Goal: Task Accomplishment & Management: Complete application form

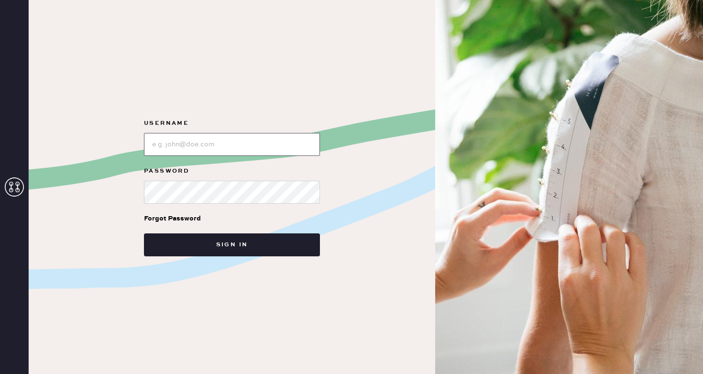
click at [196, 149] on input "loginName" at bounding box center [232, 144] width 176 height 23
type input "reformationsoho"
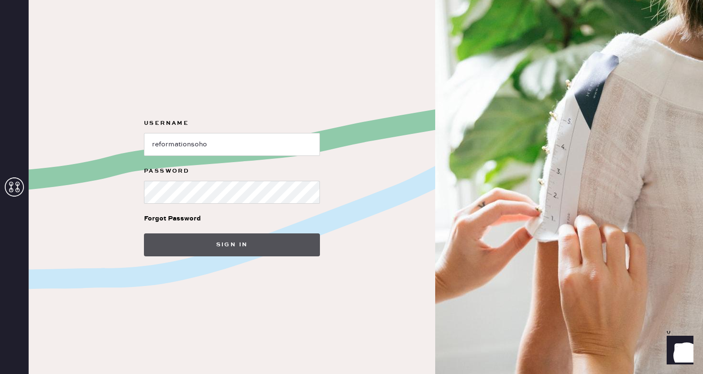
click at [215, 244] on button "Sign in" at bounding box center [232, 244] width 176 height 23
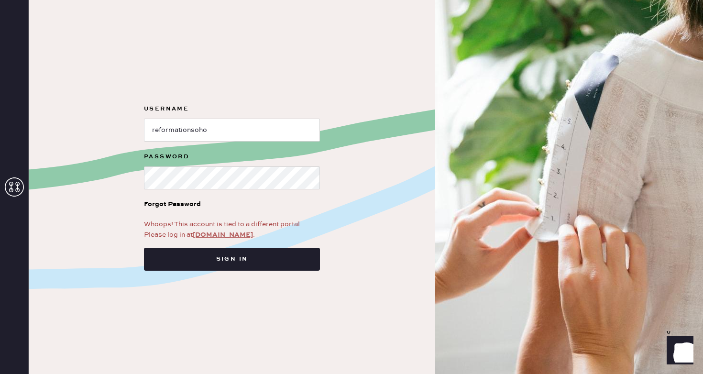
click at [220, 237] on link "[DOMAIN_NAME]" at bounding box center [223, 235] width 60 height 9
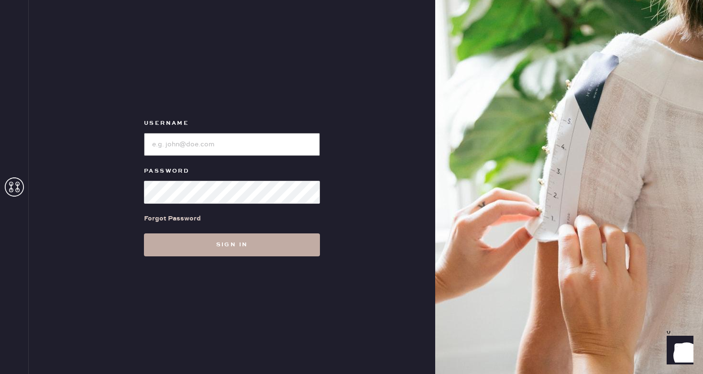
type input "reformationsoho"
click at [261, 246] on button "Sign in" at bounding box center [232, 244] width 176 height 23
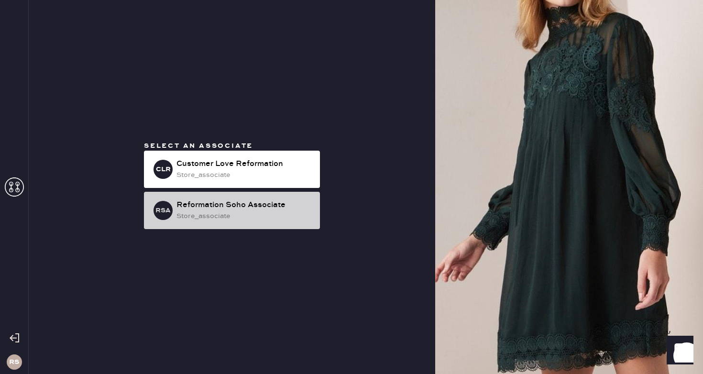
click at [249, 215] on div "store_associate" at bounding box center [245, 216] width 136 height 11
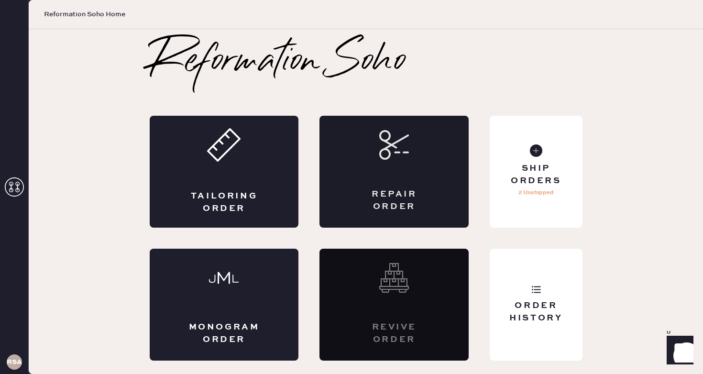
click at [397, 178] on div "Repair Order" at bounding box center [394, 172] width 149 height 112
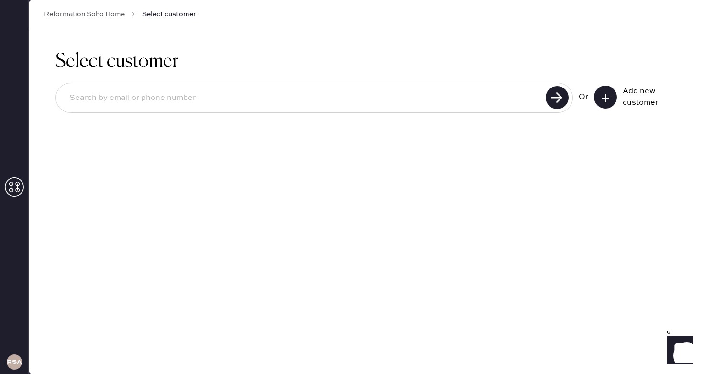
click at [607, 91] on button at bounding box center [605, 97] width 23 height 23
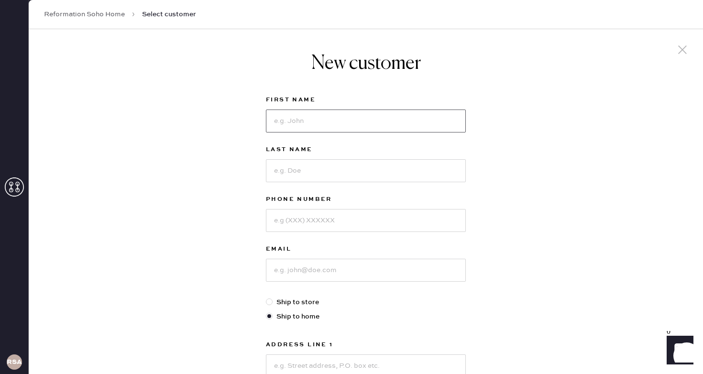
click at [338, 121] on input at bounding box center [366, 121] width 200 height 23
type input "[PERSON_NAME]"
click at [334, 165] on input at bounding box center [366, 170] width 200 height 23
type input "yun"
click at [337, 221] on input at bounding box center [366, 220] width 200 height 23
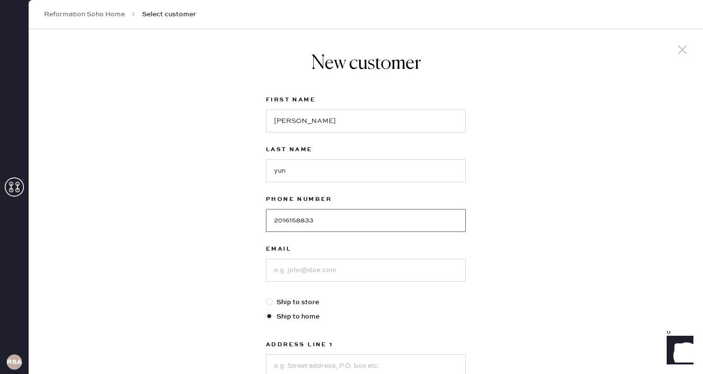
type input "2016158833"
click at [331, 268] on input at bounding box center [366, 270] width 200 height 23
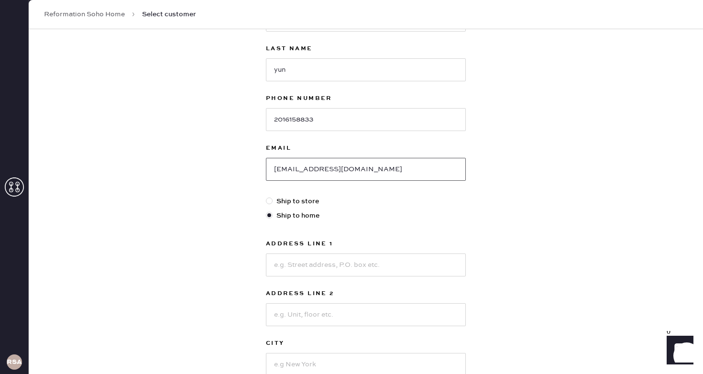
scroll to position [102, 0]
type input "heidiyun13@gmail.com"
click at [352, 269] on input at bounding box center [366, 263] width 200 height 23
type input "338 shaler blvd"
click at [346, 316] on input at bounding box center [366, 313] width 200 height 23
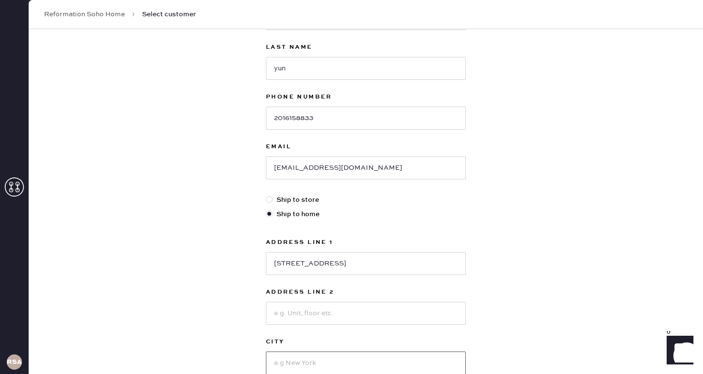
click at [321, 362] on input at bounding box center [366, 363] width 200 height 23
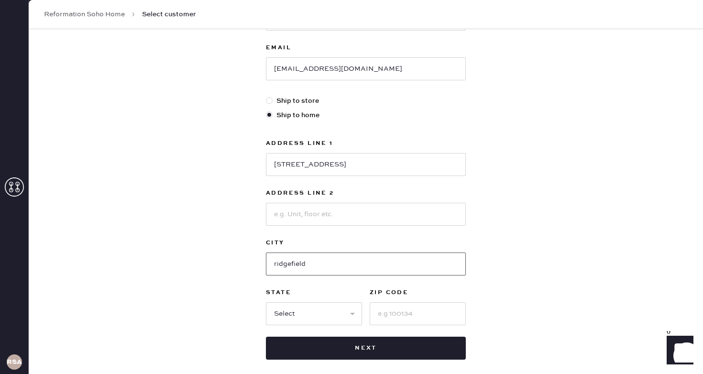
scroll to position [204, 0]
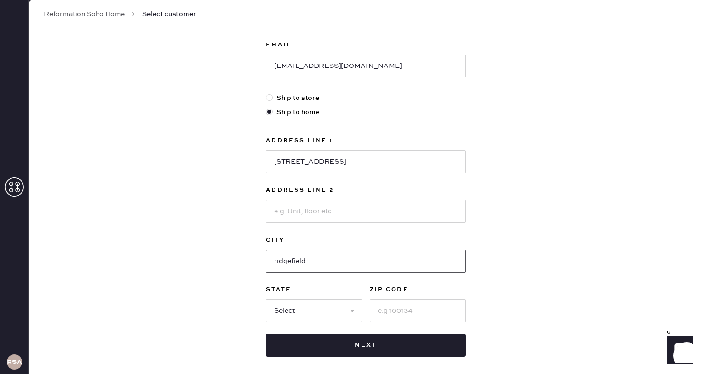
type input "ridgefield"
click at [310, 318] on select "Select AK AL AR AZ CA CO CT DC DE FL GA HI IA ID IL IN KS KY LA MA MD ME MI MN …" at bounding box center [314, 310] width 96 height 23
select select "NJ"
click at [266, 299] on select "Select AK AL AR AZ CA CO CT DC DE FL GA HI IA ID IL IN KS KY LA MA MD ME MI MN …" at bounding box center [314, 310] width 96 height 23
click at [400, 307] on input at bounding box center [418, 310] width 96 height 23
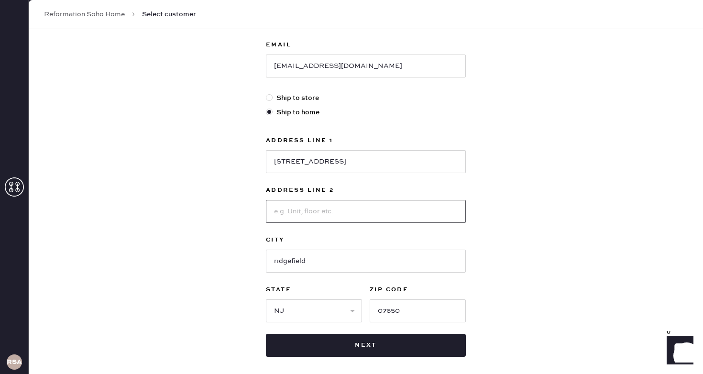
click at [351, 216] on input at bounding box center [366, 211] width 200 height 23
click at [501, 217] on div "New customer First Name heidi Last Name yun Phone Number 2016158833 Email heidi…" at bounding box center [366, 121] width 675 height 593
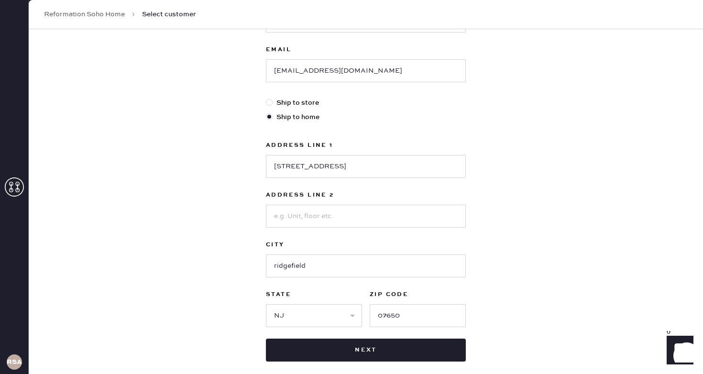
scroll to position [200, 0]
click at [436, 316] on input "07650" at bounding box center [418, 315] width 96 height 23
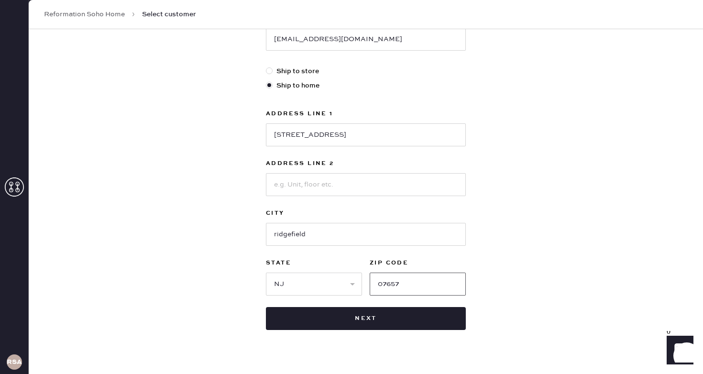
scroll to position [234, 0]
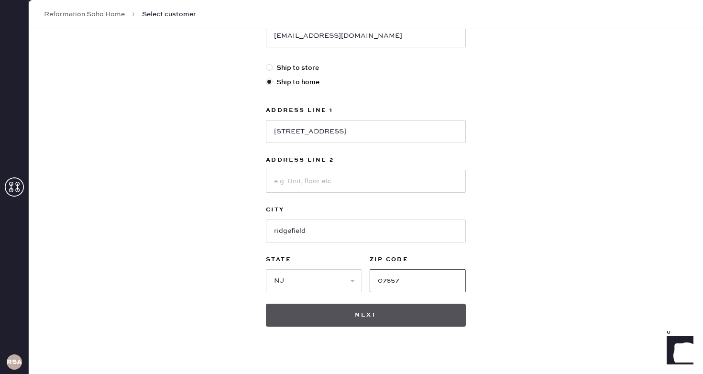
type input "07657"
click at [419, 314] on button "Next" at bounding box center [366, 315] width 200 height 23
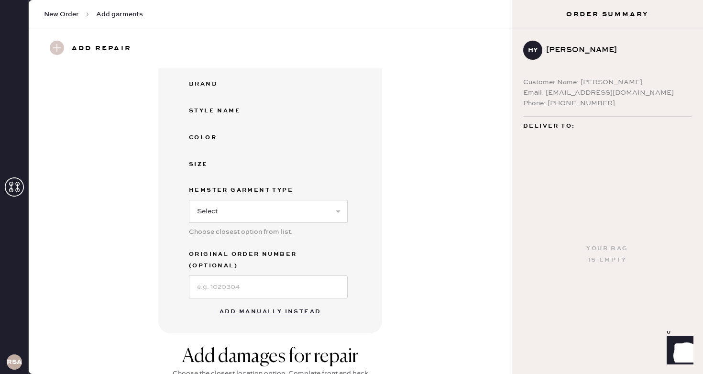
click at [258, 302] on button "Add manually instead" at bounding box center [270, 311] width 113 height 19
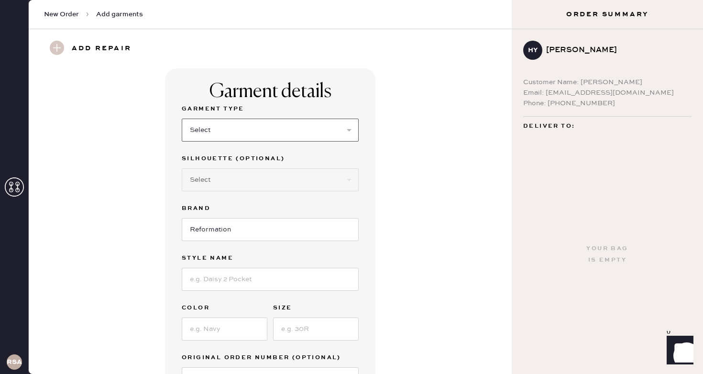
click at [264, 129] on select "Select Basic Skirt Jeans Leggings Pants Shorts Basic Sleeved Dress Basic Sleeve…" at bounding box center [270, 130] width 177 height 23
select select "6"
click at [182, 119] on select "Select Basic Skirt Jeans Leggings Pants Shorts Basic Sleeved Dress Basic Sleeve…" at bounding box center [270, 130] width 177 height 23
click at [222, 281] on input at bounding box center [270, 279] width 177 height 23
type input "taya"
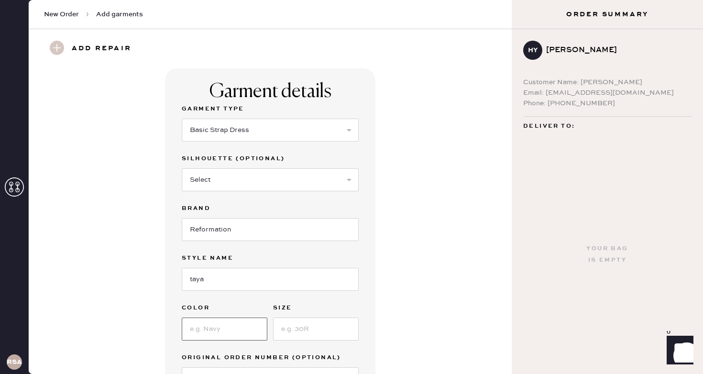
click at [211, 328] on input at bounding box center [225, 329] width 86 height 23
type input "gray stripe"
click at [277, 330] on input at bounding box center [316, 329] width 86 height 23
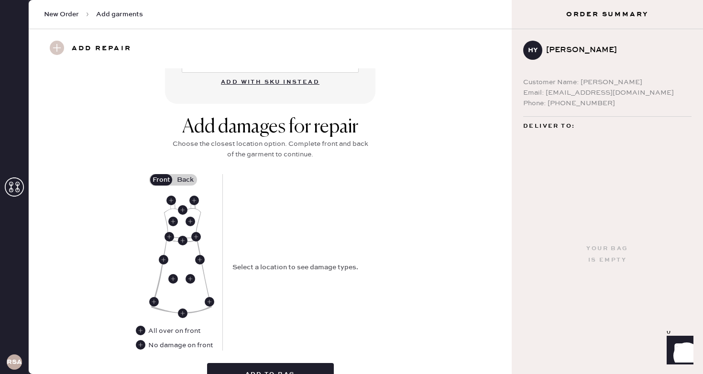
scroll to position [321, 0]
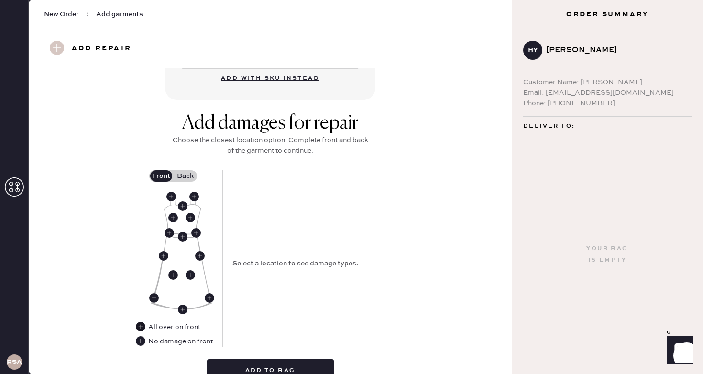
type input "4"
click at [142, 326] on use at bounding box center [141, 327] width 10 height 10
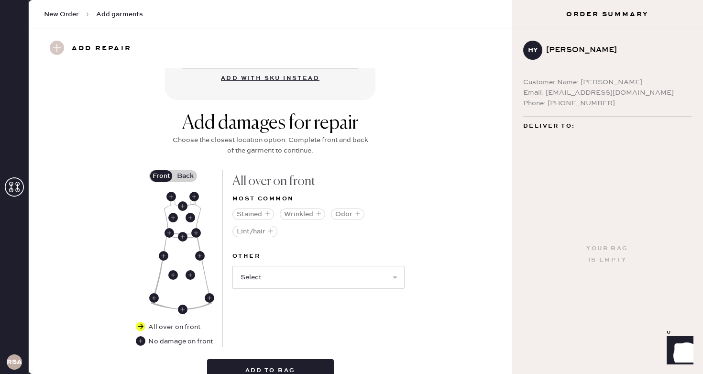
click at [184, 178] on label "Back" at bounding box center [185, 175] width 24 height 11
click at [185, 176] on input "Back" at bounding box center [185, 176] width 0 height 0
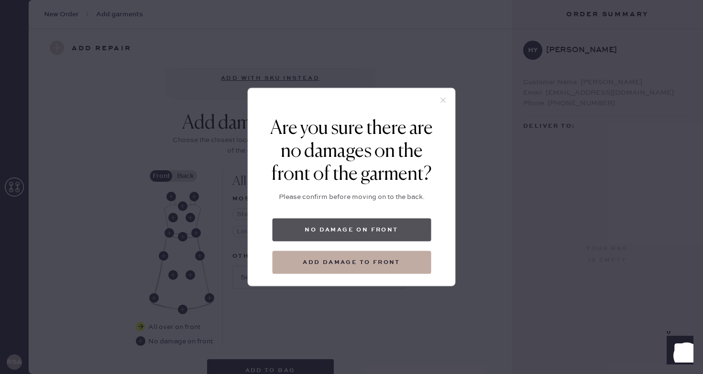
click at [327, 225] on button "No damage on front" at bounding box center [351, 230] width 159 height 23
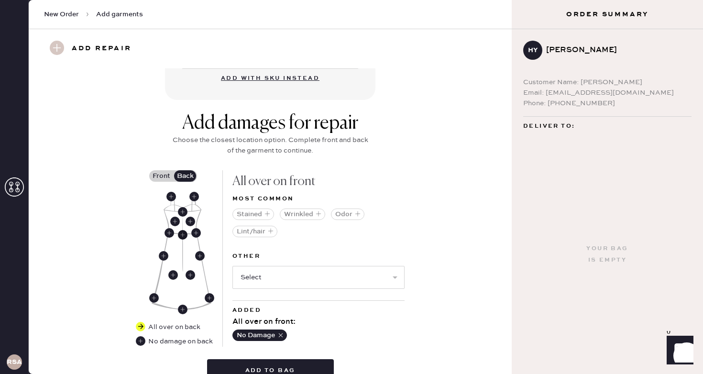
click at [179, 235] on use at bounding box center [183, 235] width 10 height 10
click at [324, 277] on select "Select Broken / Ripped Hem Broken Beads Broken Belt Loop Broken Button Broken C…" at bounding box center [319, 277] width 172 height 23
select select "1657"
click at [233, 266] on select "Select Broken / Ripped Hem Broken Beads Broken Belt Loop Broken Button Broken C…" at bounding box center [319, 277] width 172 height 23
select select
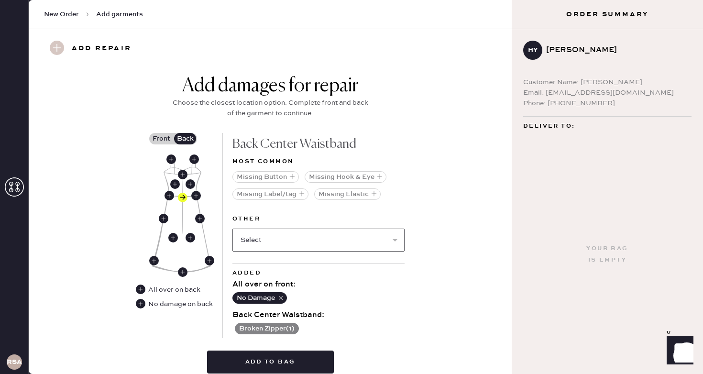
scroll to position [400, 0]
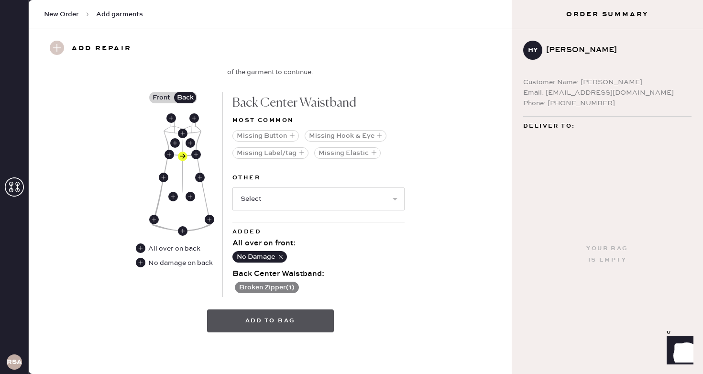
click at [285, 321] on button "Add to bag" at bounding box center [270, 321] width 127 height 23
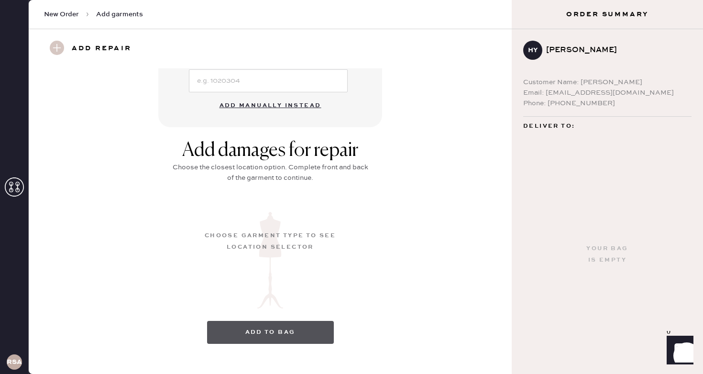
scroll to position [97, 0]
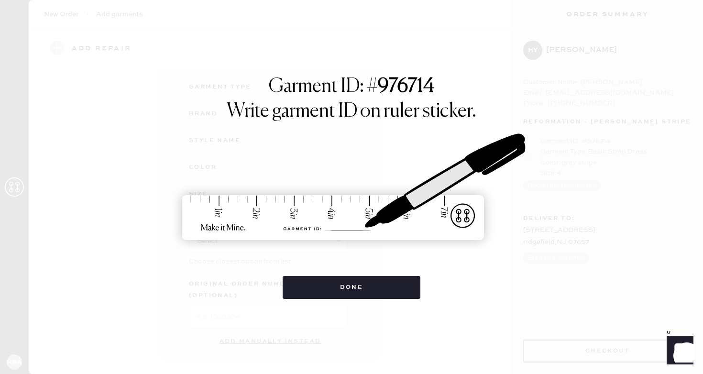
click at [285, 321] on div "Garment ID: # 976714 Write garment ID on ruler sticker. Done" at bounding box center [351, 187] width 703 height 374
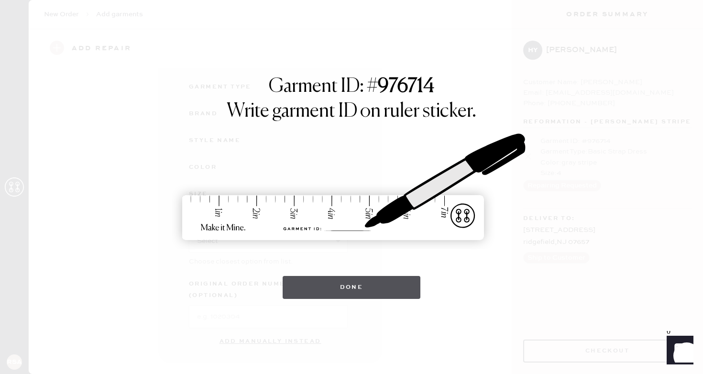
click at [350, 280] on button "Done" at bounding box center [352, 287] width 138 height 23
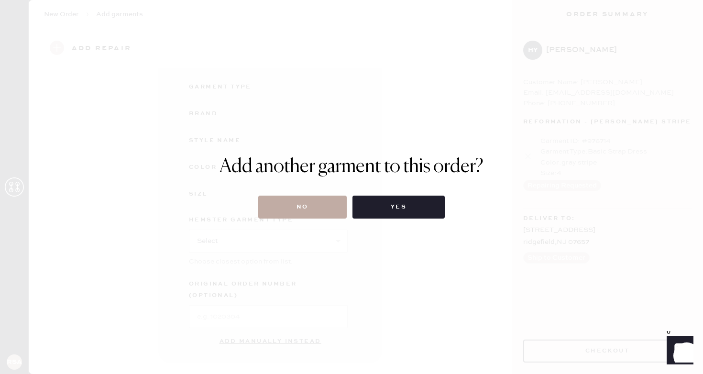
click at [325, 202] on button "No" at bounding box center [302, 207] width 89 height 23
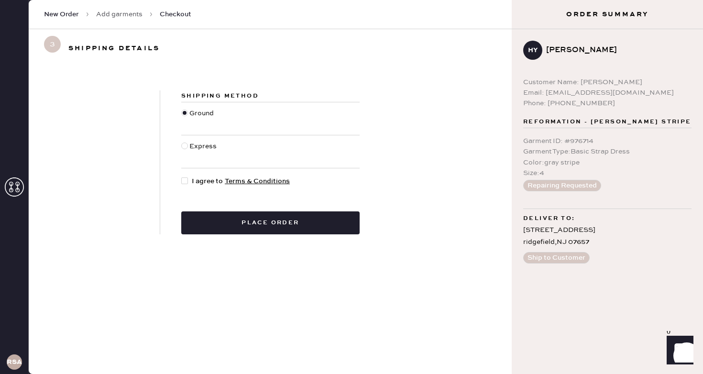
click at [216, 179] on span "I agree to Terms & Conditions" at bounding box center [241, 181] width 98 height 11
click at [182, 177] on input "I agree to Terms & Conditions" at bounding box center [181, 176] width 0 height 0
checkbox input "true"
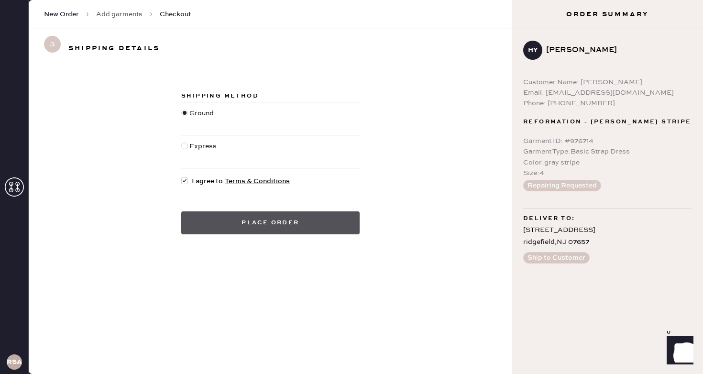
click at [249, 216] on button "Place order" at bounding box center [270, 222] width 178 height 23
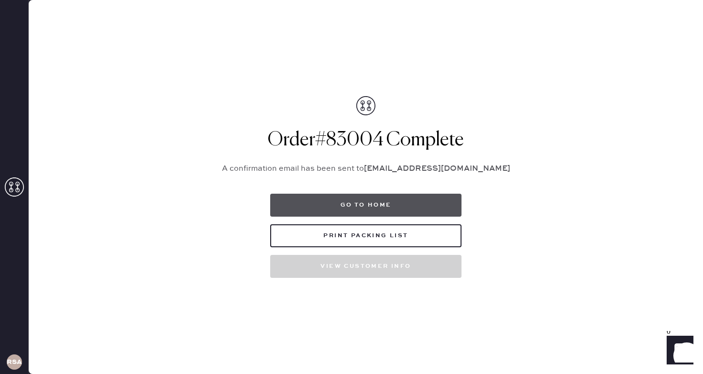
click at [402, 201] on button "Go to home" at bounding box center [365, 205] width 191 height 23
